Goal: Task Accomplishment & Management: Manage account settings

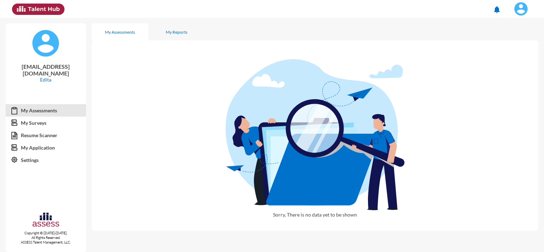
click at [523, 11] on img at bounding box center [521, 9] width 14 height 14
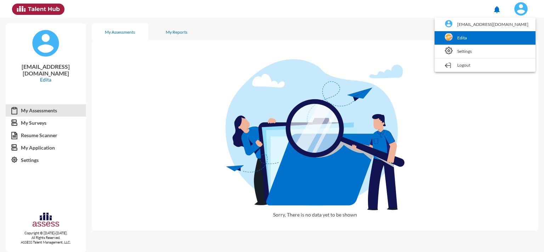
click at [500, 36] on link "Edita" at bounding box center [485, 37] width 94 height 13
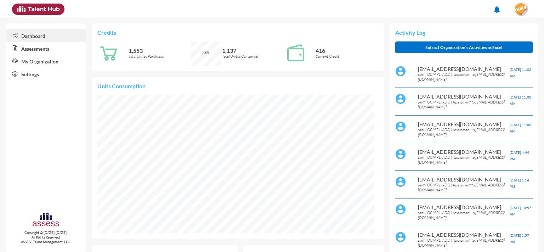
scroll to position [63, 127]
click at [39, 48] on link "Assessments" at bounding box center [46, 48] width 80 height 13
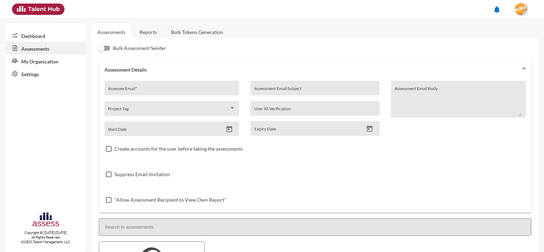
click at [158, 32] on link "Reports" at bounding box center [148, 31] width 29 height 17
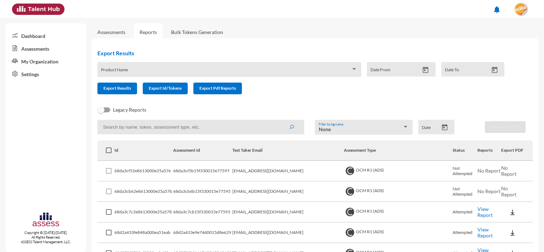
click at [478, 210] on link "View Report" at bounding box center [485, 212] width 15 height 12
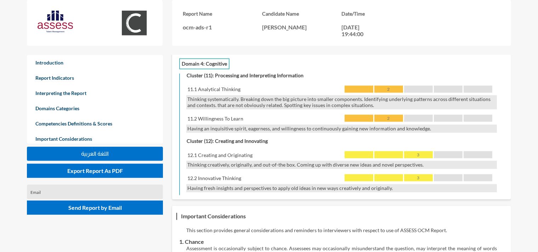
scroll to position [1310, 0]
